Goal: Information Seeking & Learning: Learn about a topic

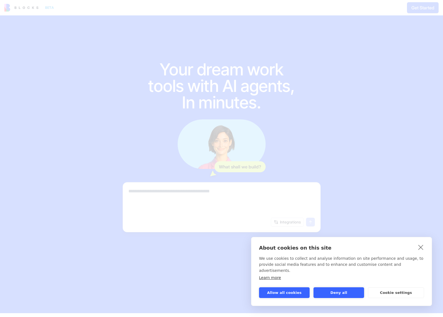
click at [351, 292] on button "Deny all" at bounding box center [338, 292] width 51 height 11
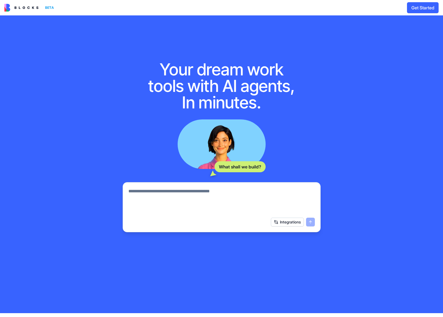
click at [227, 196] on textarea at bounding box center [221, 201] width 186 height 26
click at [224, 197] on textarea at bounding box center [221, 201] width 186 height 26
type textarea "**********"
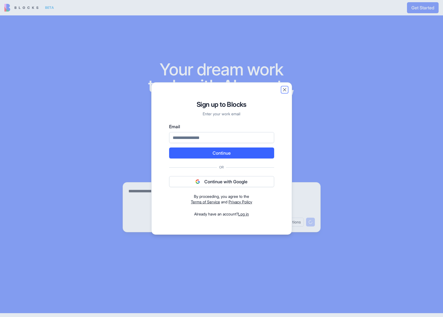
click at [285, 90] on button "Close" at bounding box center [284, 89] width 5 height 5
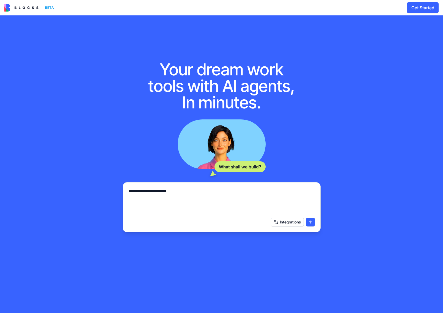
click at [20, 5] on img at bounding box center [21, 8] width 34 height 8
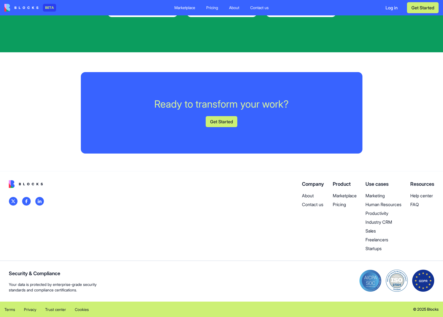
scroll to position [1376, 0]
click at [335, 205] on p "Pricing" at bounding box center [345, 204] width 24 height 7
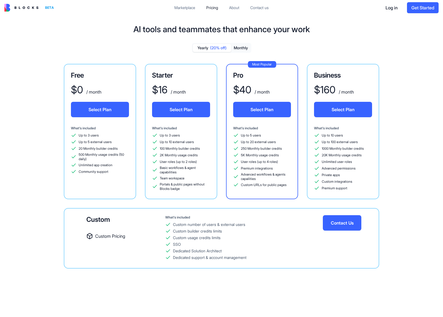
click at [231, 9] on div "About" at bounding box center [234, 7] width 10 height 5
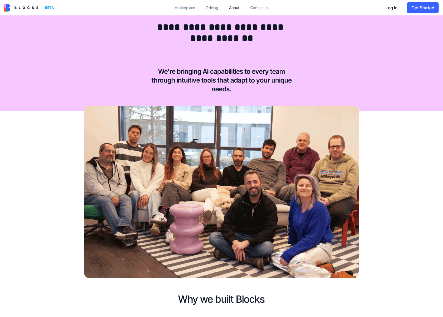
click at [182, 5] on link "Marketplace" at bounding box center [185, 8] width 30 height 10
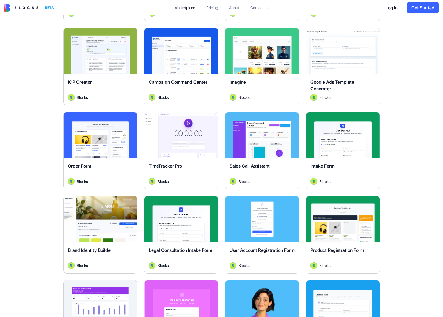
scroll to position [272, 0]
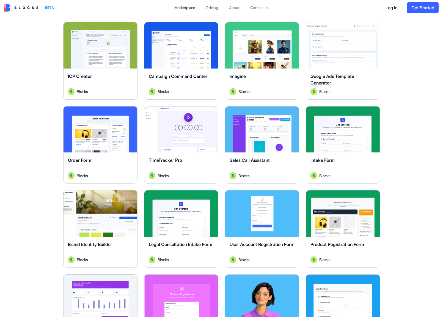
click at [98, 119] on div "Explore" at bounding box center [100, 129] width 74 height 46
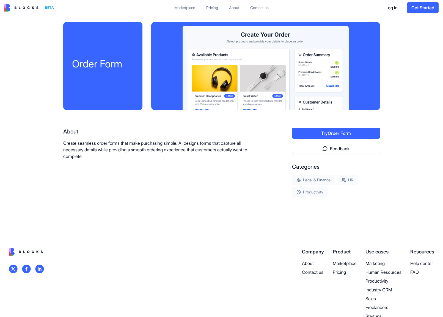
click at [227, 61] on div at bounding box center [265, 66] width 229 height 88
click at [351, 134] on button "Try Order Form" at bounding box center [336, 133] width 88 height 11
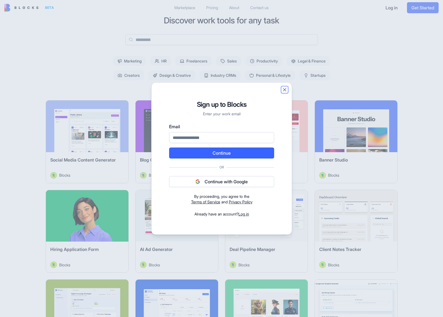
click at [283, 89] on button "Close" at bounding box center [284, 89] width 5 height 5
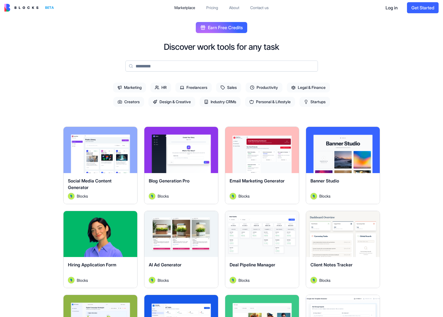
click at [119, 98] on span "Creators" at bounding box center [128, 102] width 31 height 10
